Goal: Navigation & Orientation: Find specific page/section

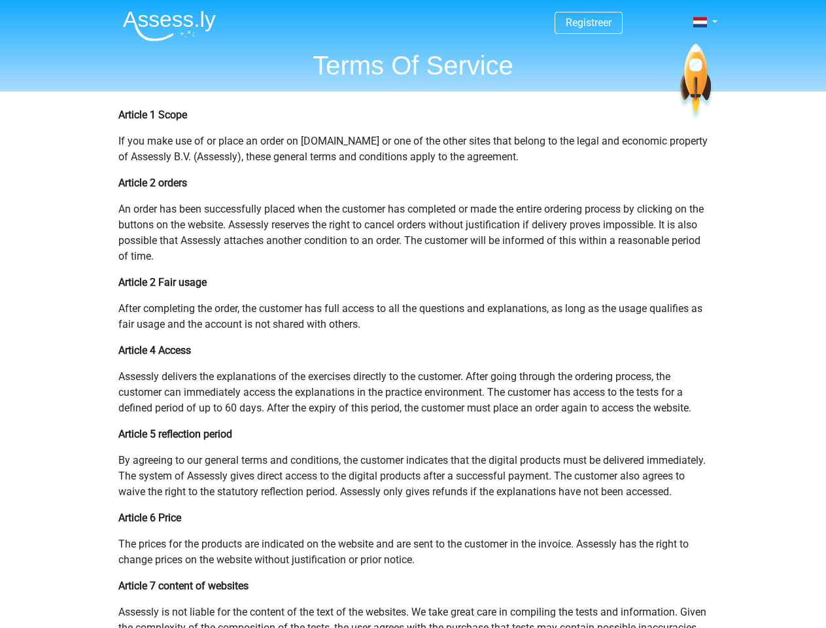
click at [701, 22] on span at bounding box center [700, 22] width 14 height 10
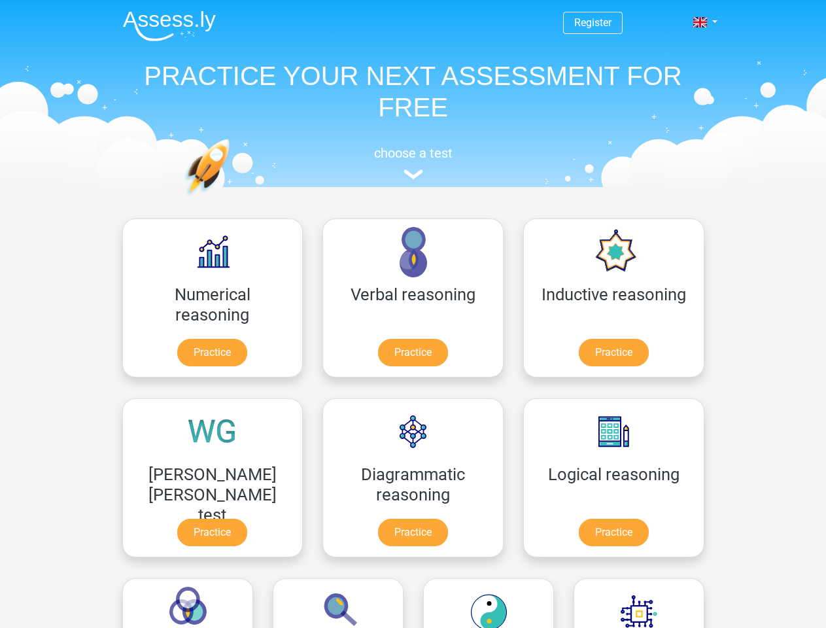
click at [701, 22] on span at bounding box center [700, 22] width 14 height 10
